Goal: Transaction & Acquisition: Purchase product/service

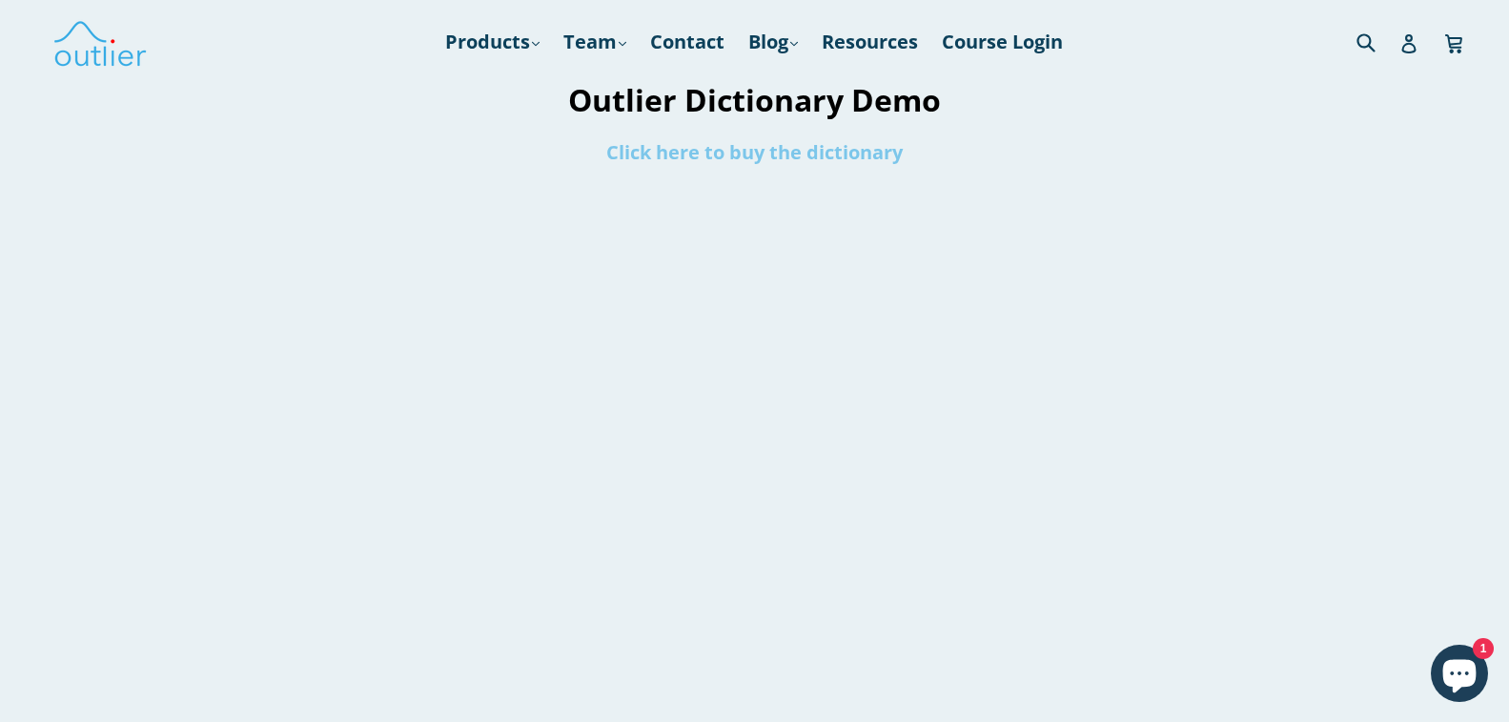
click at [659, 151] on link "Click here to buy the dictionary" at bounding box center [754, 152] width 296 height 26
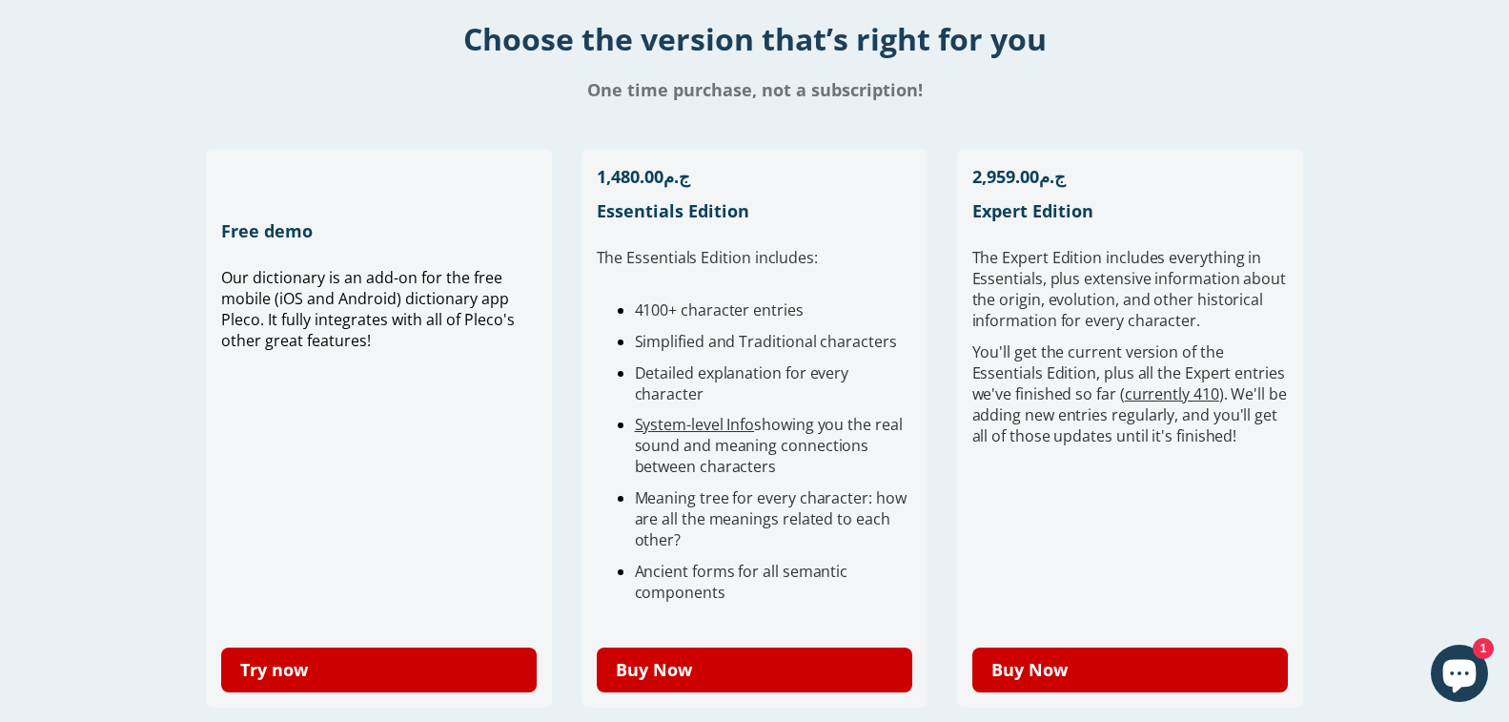
scroll to position [572, 0]
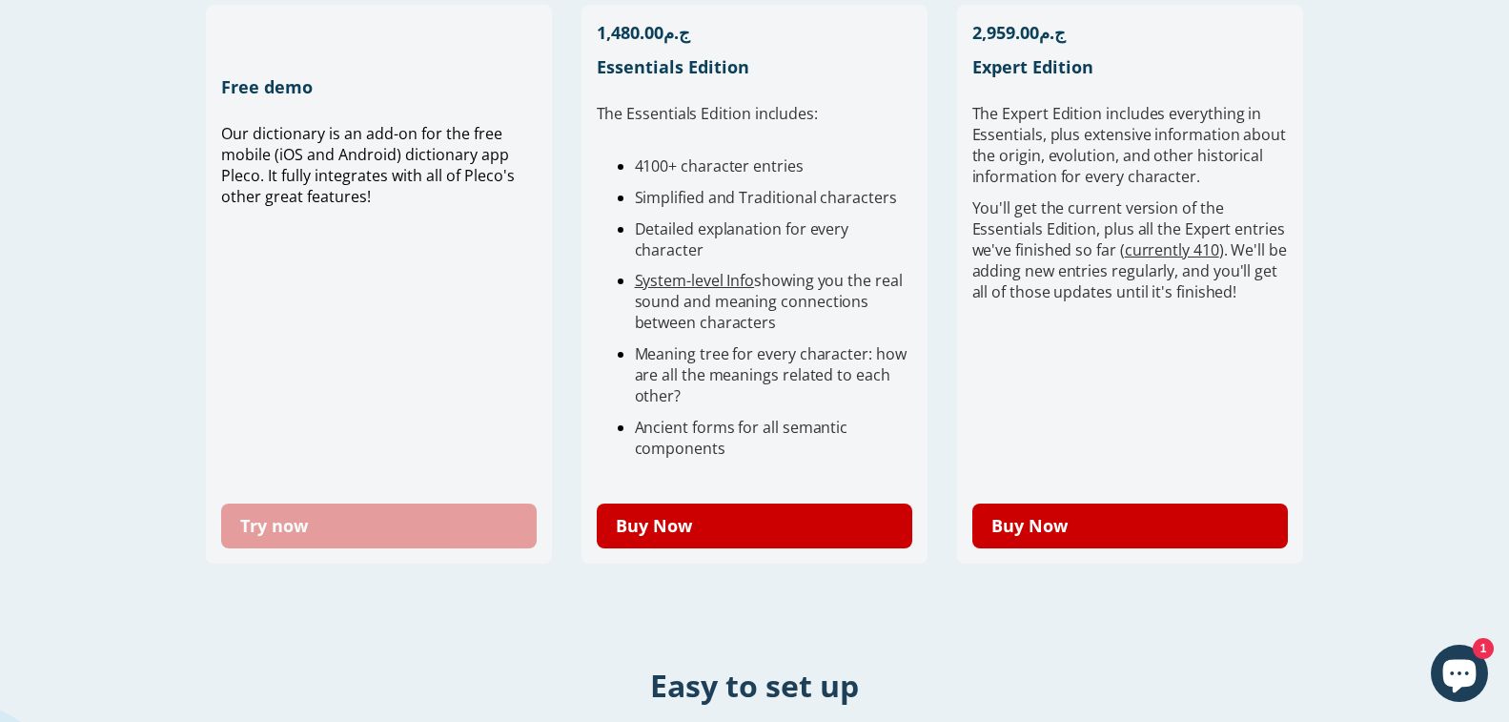
click at [464, 532] on link "Try now" at bounding box center [379, 525] width 316 height 45
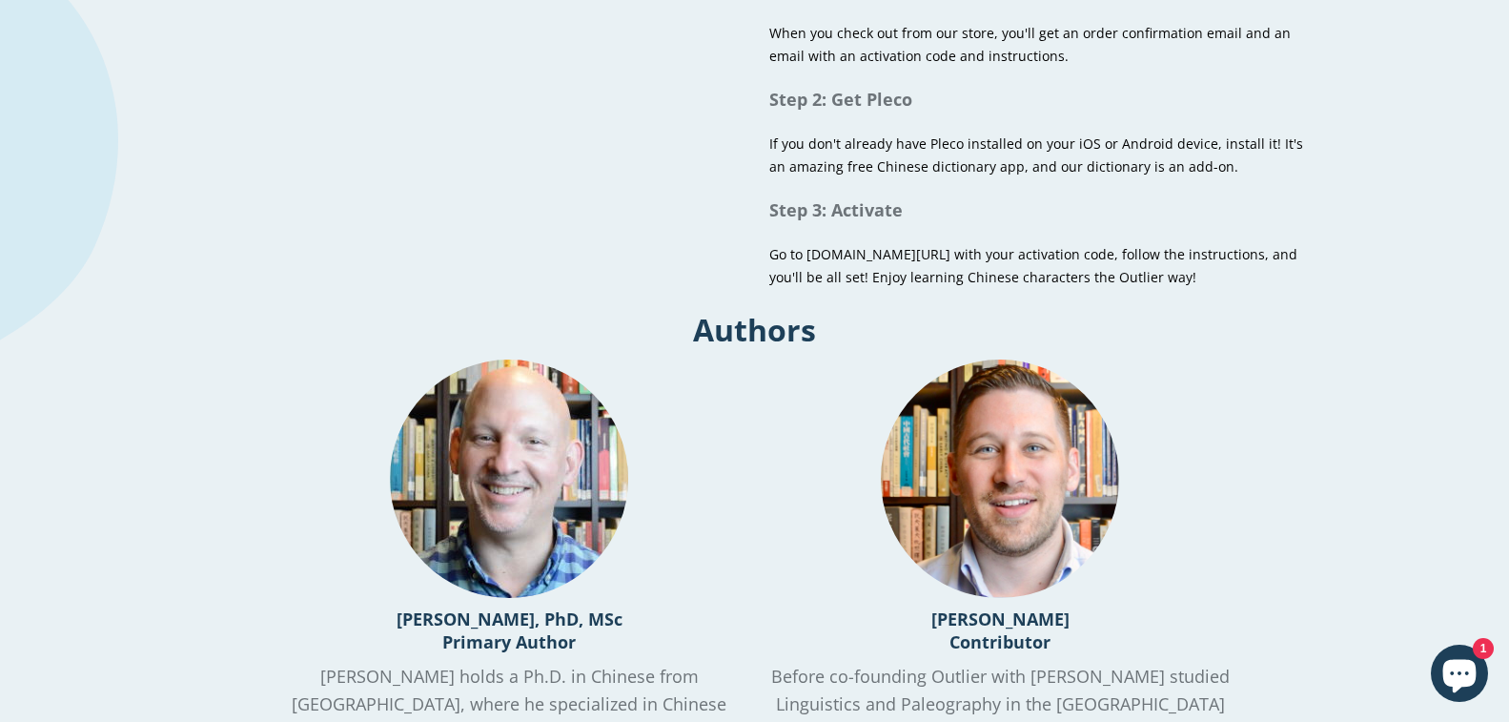
scroll to position [1239, 0]
